Goal: Information Seeking & Learning: Learn about a topic

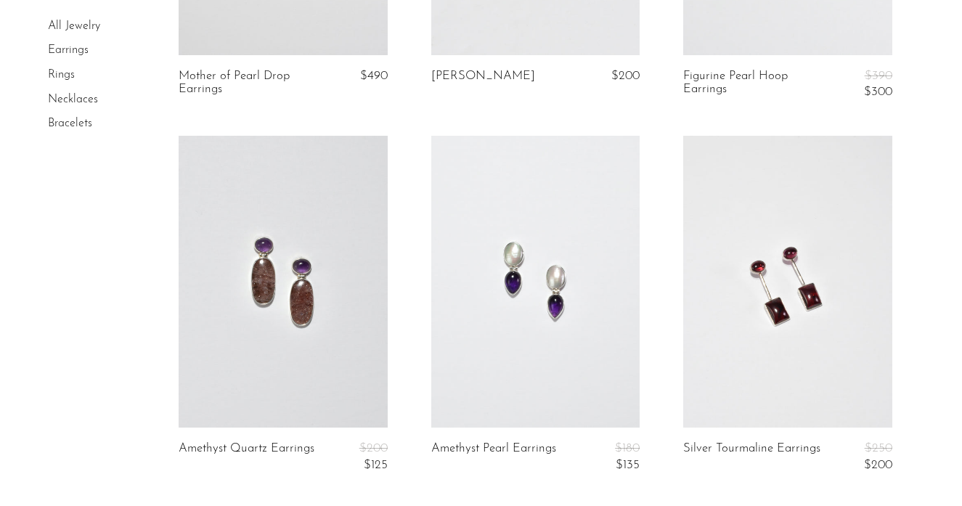
scroll to position [1126, 0]
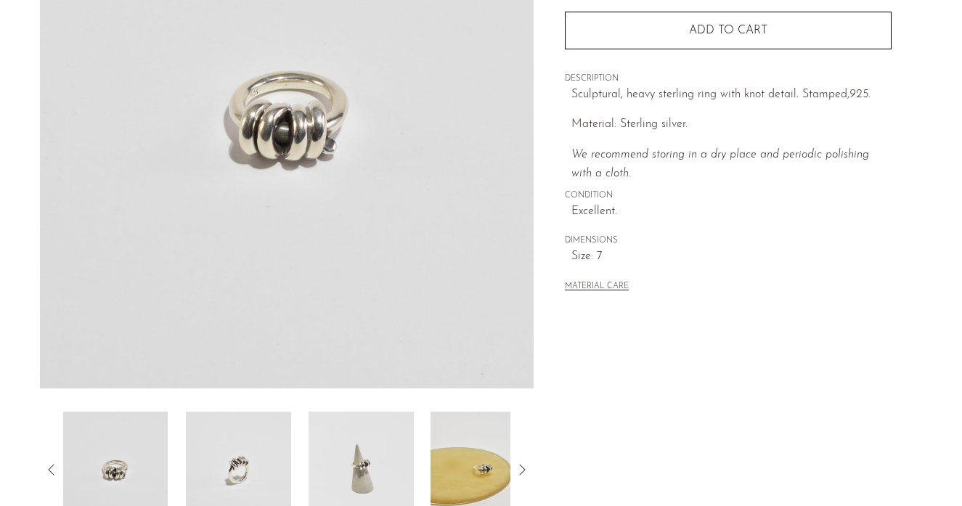
scroll to position [251, 0]
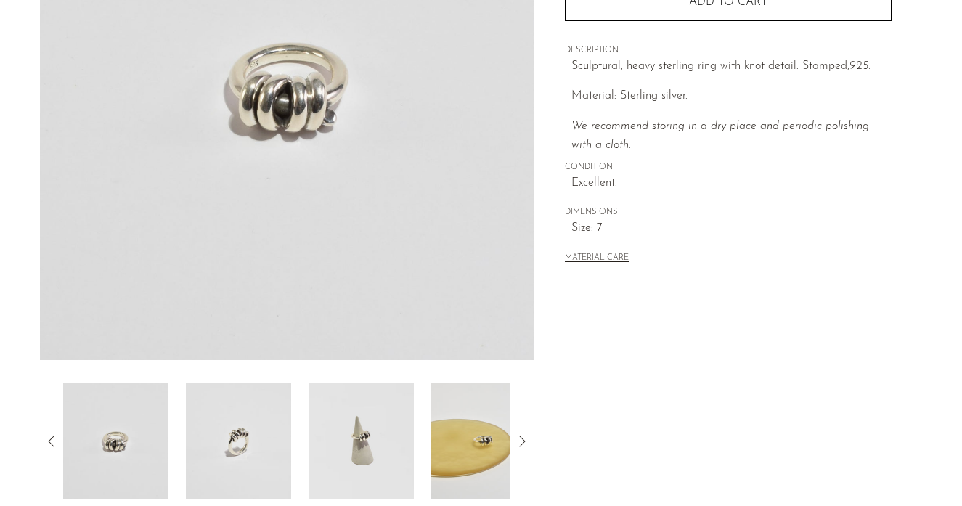
click at [393, 420] on img at bounding box center [360, 441] width 105 height 116
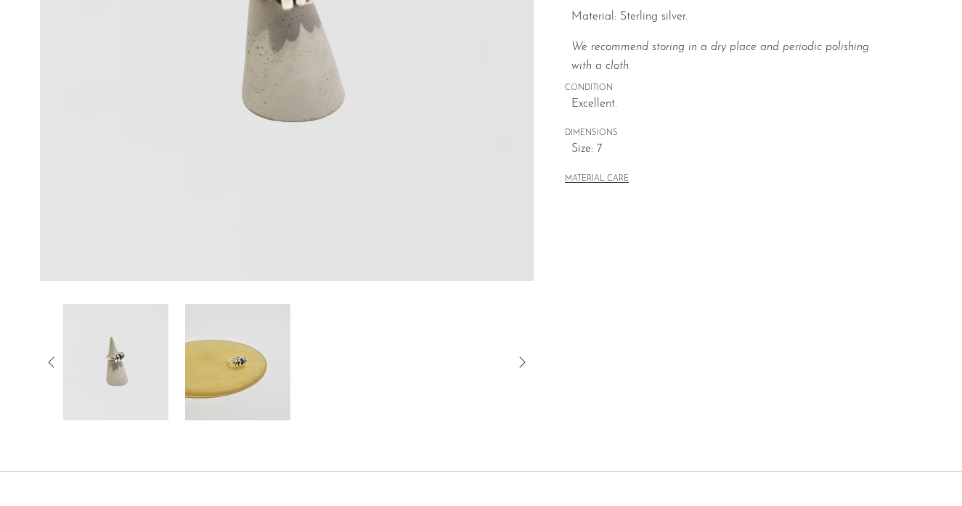
scroll to position [340, 0]
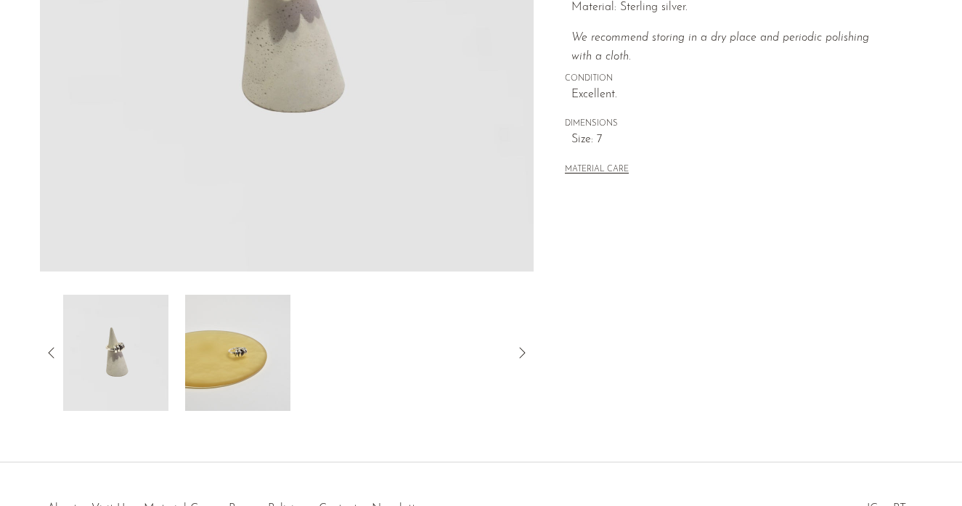
click at [236, 393] on img at bounding box center [237, 353] width 105 height 116
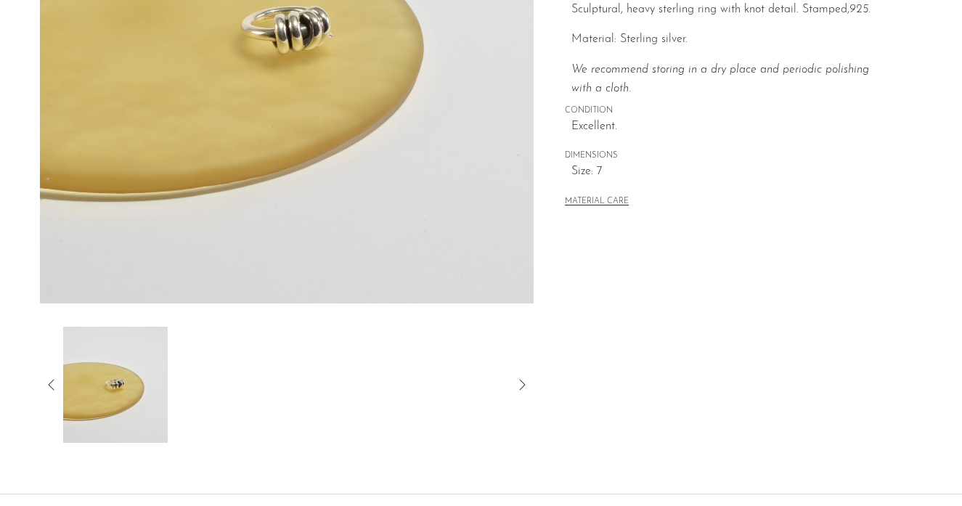
scroll to position [343, 0]
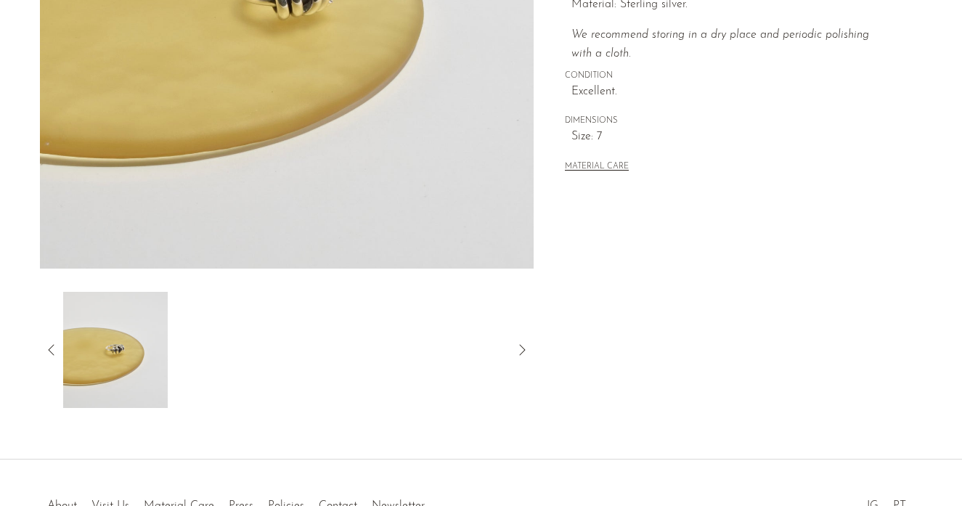
click at [46, 352] on icon at bounding box center [51, 349] width 17 height 17
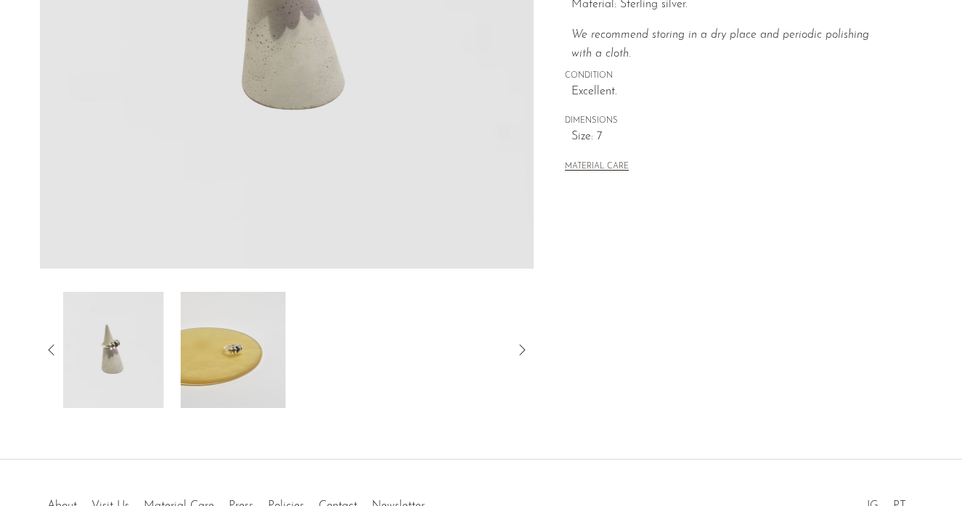
click at [166, 356] on div at bounding box center [287, 350] width 448 height 116
click at [140, 356] on img at bounding box center [113, 350] width 105 height 116
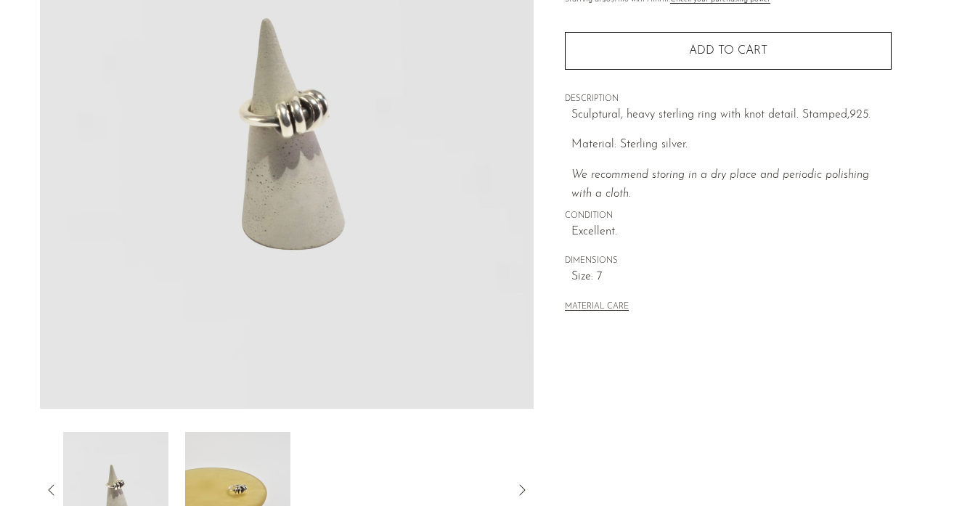
scroll to position [269, 0]
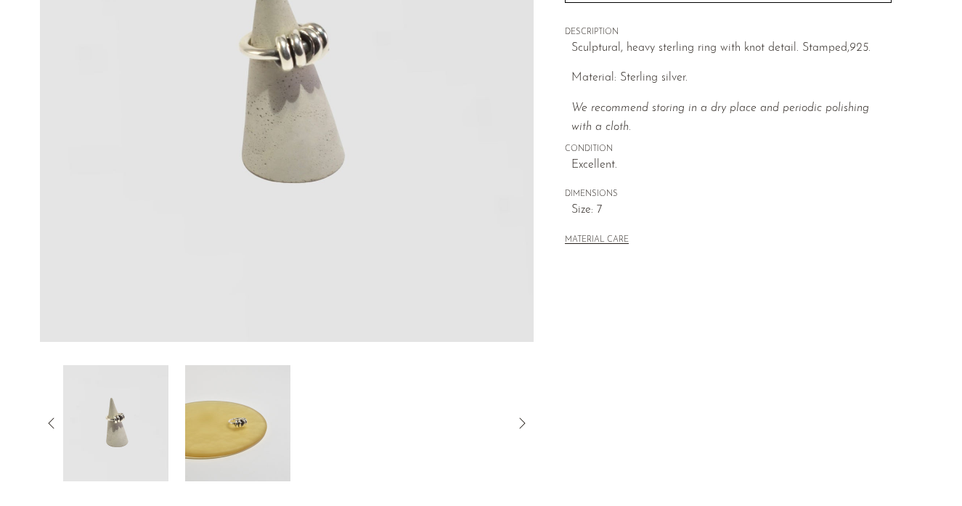
click at [124, 435] on img at bounding box center [114, 423] width 105 height 116
click at [51, 417] on icon at bounding box center [51, 422] width 17 height 17
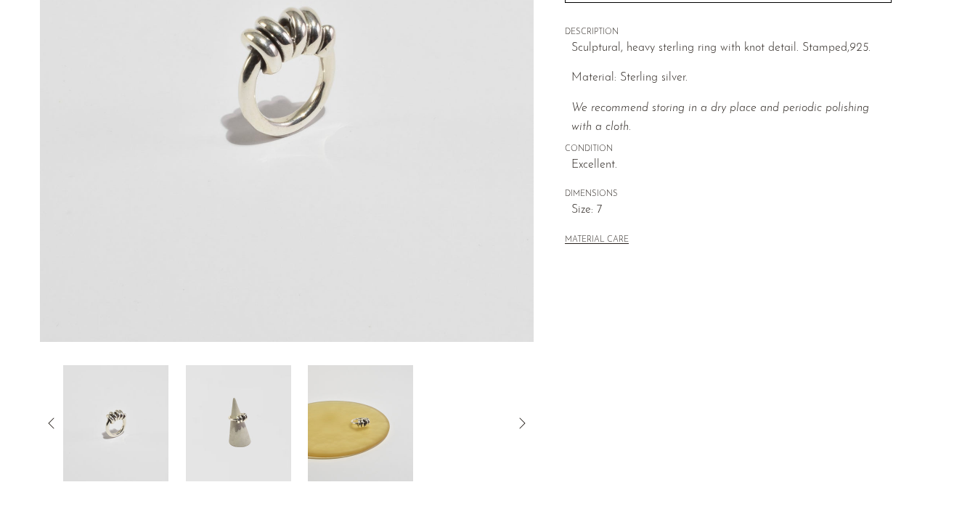
click at [114, 425] on img at bounding box center [114, 423] width 105 height 116
click at [48, 417] on icon at bounding box center [51, 422] width 17 height 17
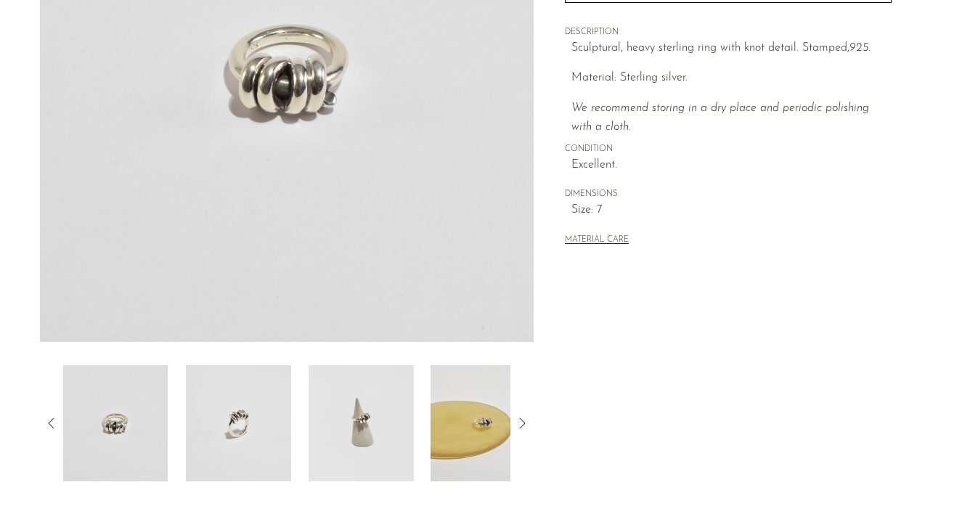
click at [198, 435] on img at bounding box center [238, 423] width 105 height 116
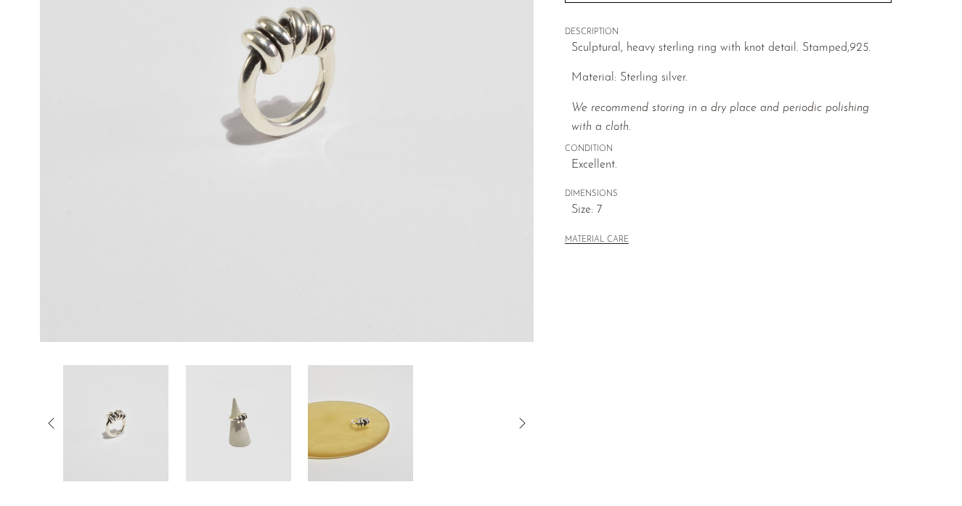
click at [61, 410] on div at bounding box center [287, 423] width 494 height 116
click at [53, 423] on icon at bounding box center [51, 422] width 17 height 17
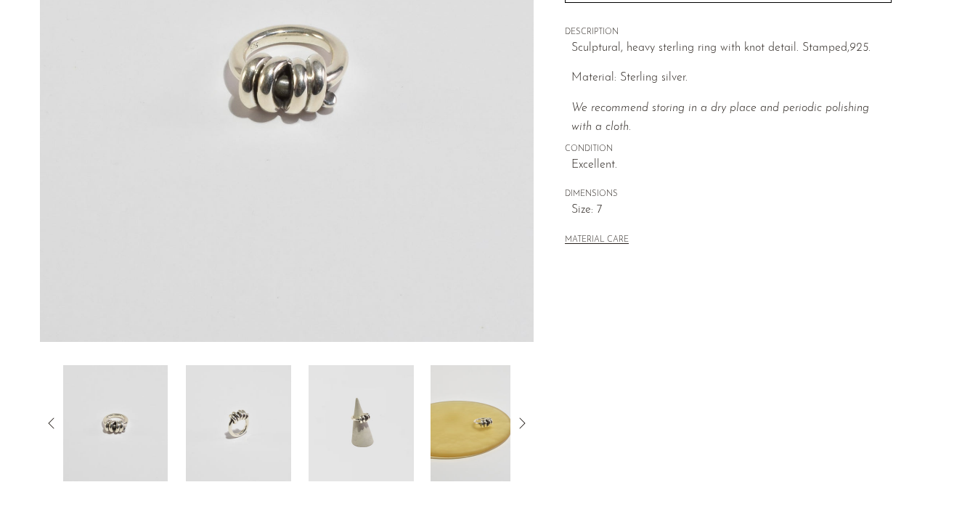
click at [92, 430] on img at bounding box center [114, 423] width 105 height 116
click at [49, 417] on icon at bounding box center [51, 422] width 17 height 17
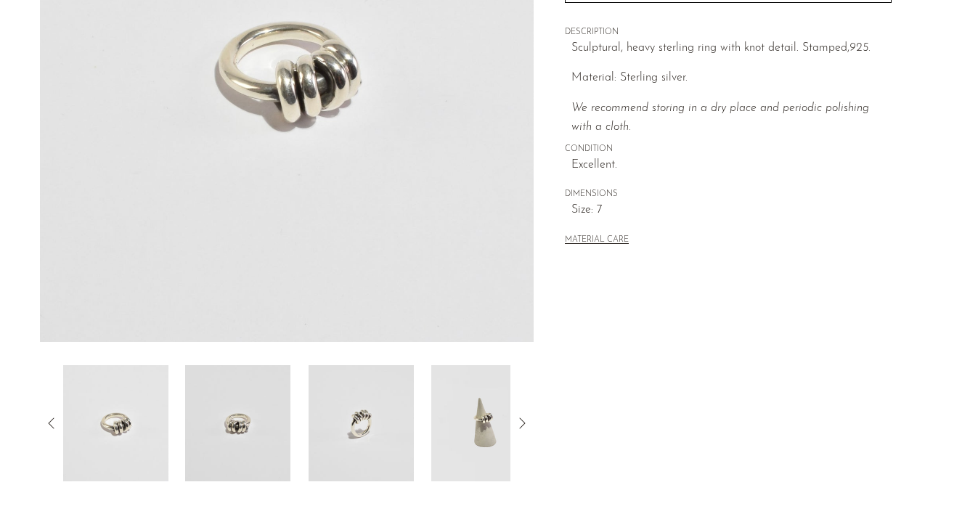
click at [90, 422] on img at bounding box center [115, 423] width 105 height 116
